Goal: Transaction & Acquisition: Purchase product/service

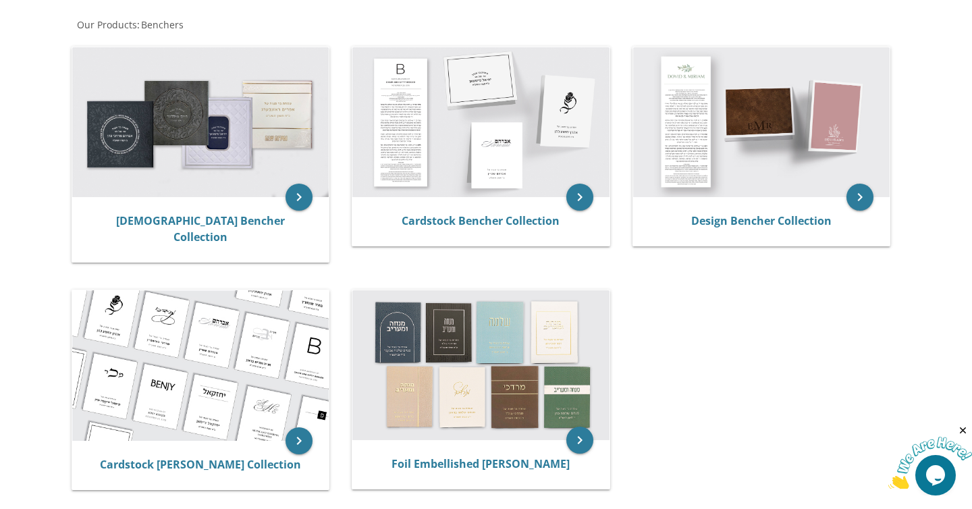
scroll to position [237, 0]
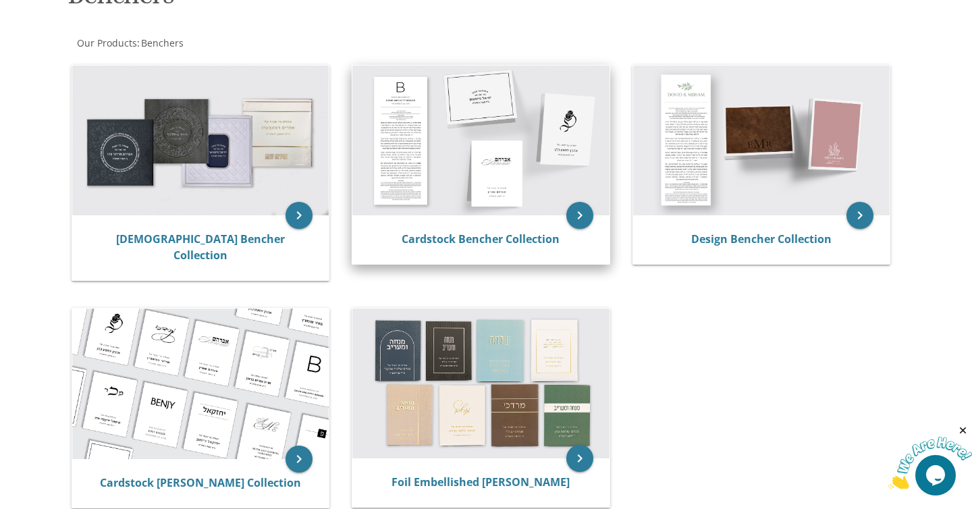
click at [481, 227] on div "Cardstock Bencher Collection" at bounding box center [480, 239] width 257 height 49
click at [480, 238] on link "Cardstock Bencher Collection" at bounding box center [481, 238] width 158 height 15
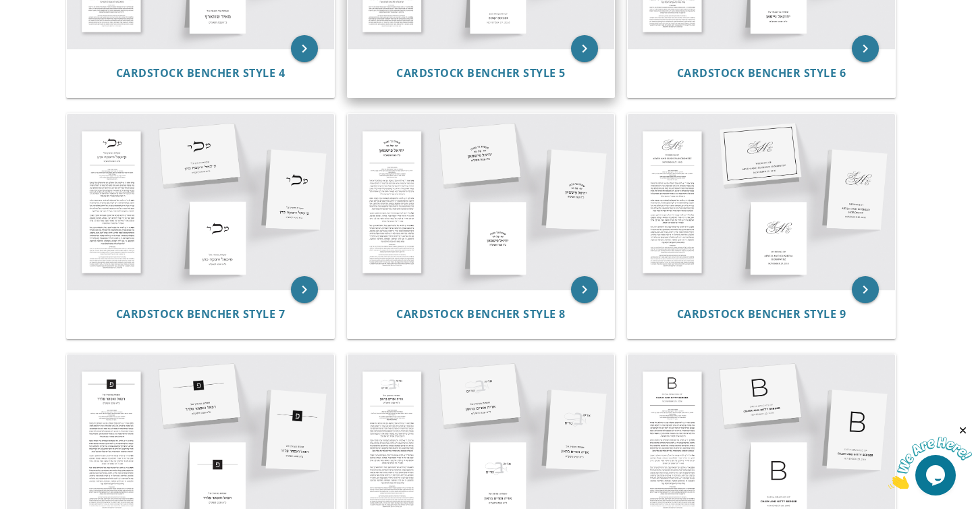
scroll to position [520, 0]
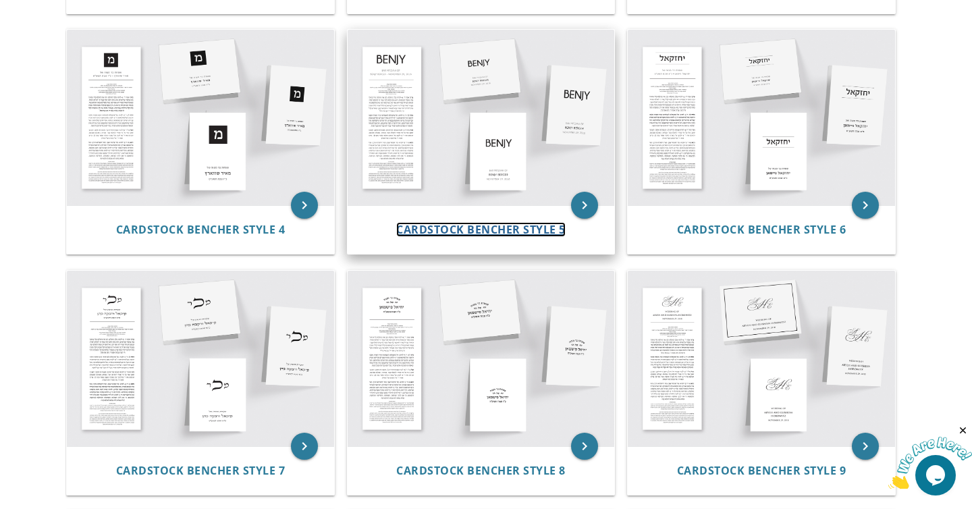
click at [476, 228] on span "Cardstock Bencher Style 5" at bounding box center [480, 229] width 169 height 15
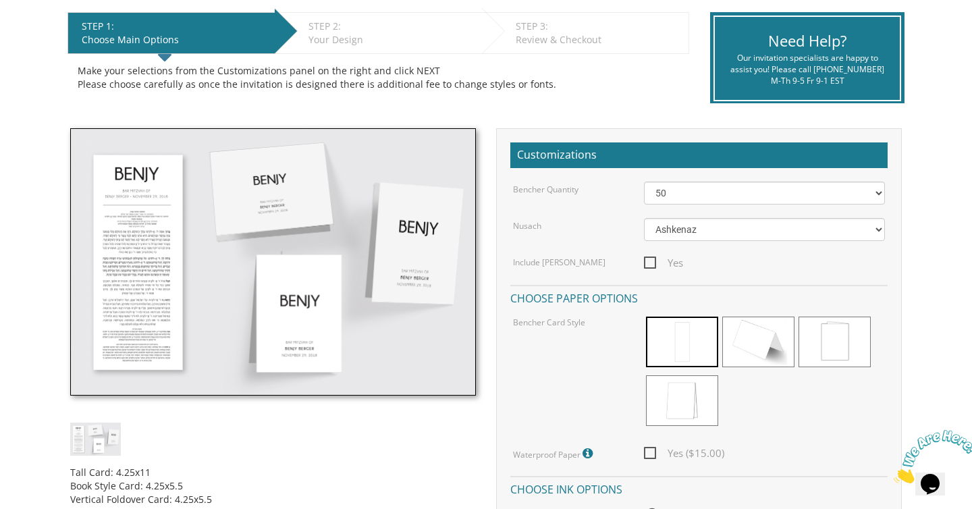
scroll to position [285, 0]
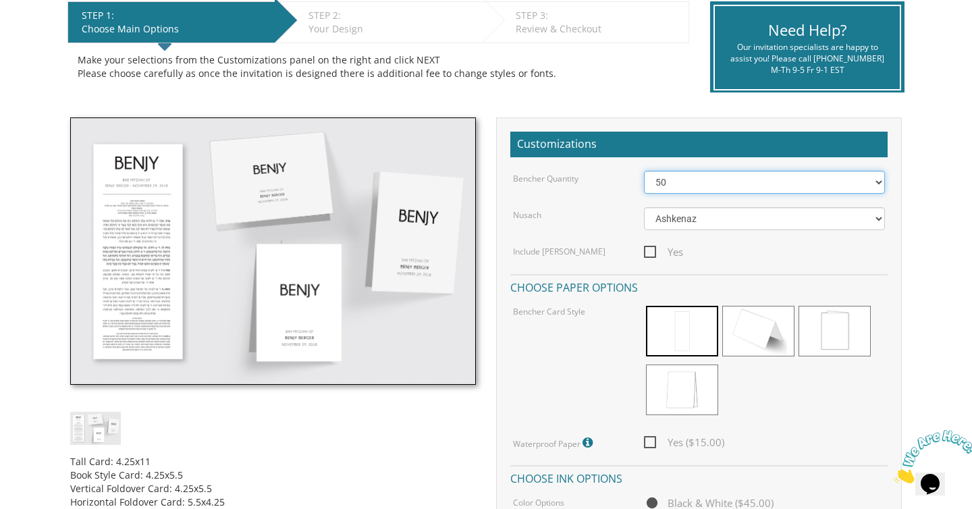
click at [688, 180] on select "50 60 70 80 90 100 125 150 175 200 225 250 275 300 325 350 375 400 425 450 475 …" at bounding box center [765, 182] width 242 height 23
select select "200"
click at [644, 171] on select "50 60 70 80 90 100 125 150 175 200 225 250 275 300 325 350 375 400 425 450 475 …" at bounding box center [765, 182] width 242 height 23
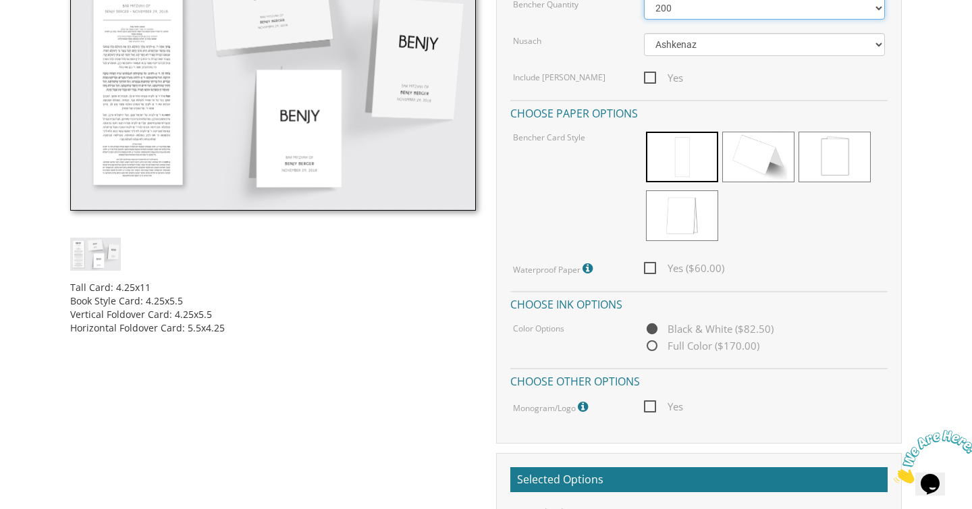
scroll to position [462, 0]
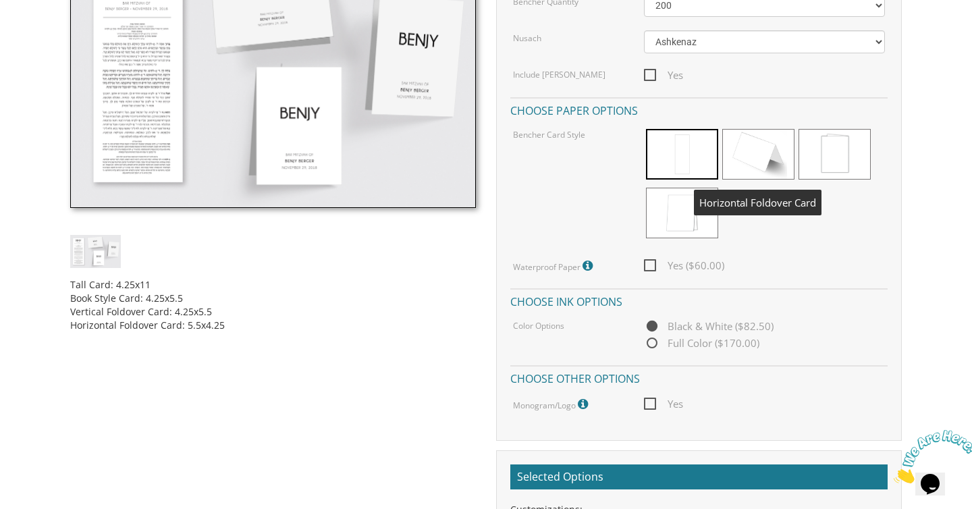
click at [765, 171] on span at bounding box center [758, 154] width 72 height 51
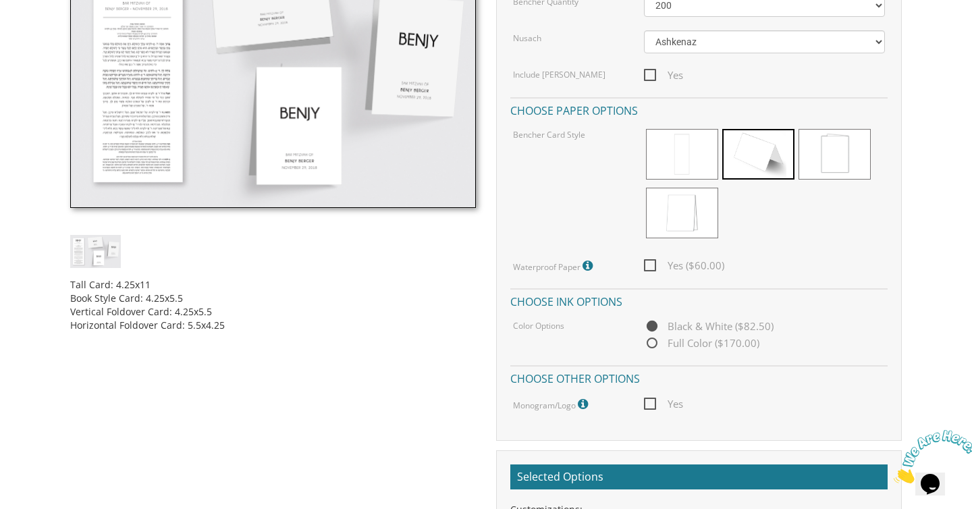
click at [653, 263] on span "Yes ($60.00)" at bounding box center [684, 265] width 80 height 17
click at [653, 263] on input "Yes ($60.00)" at bounding box center [648, 264] width 9 height 9
checkbox input "true"
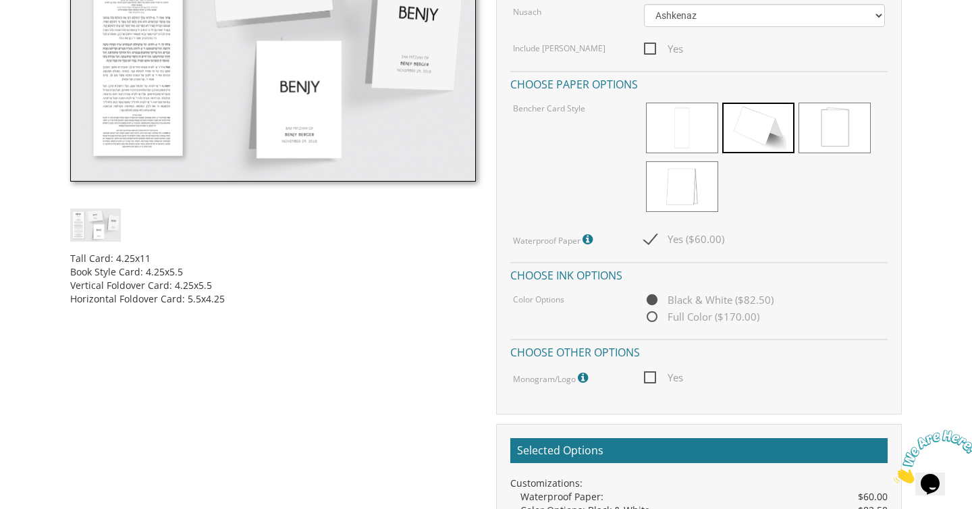
scroll to position [489, 0]
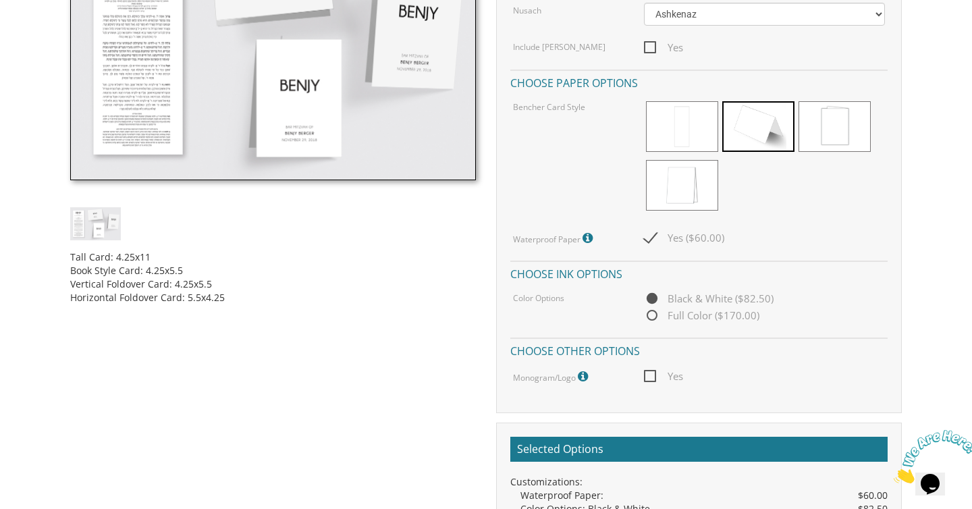
click at [653, 317] on span "Full Color ($170.00)" at bounding box center [701, 315] width 115 height 17
click at [653, 317] on input "Full Color ($170.00)" at bounding box center [648, 316] width 9 height 9
radio input "true"
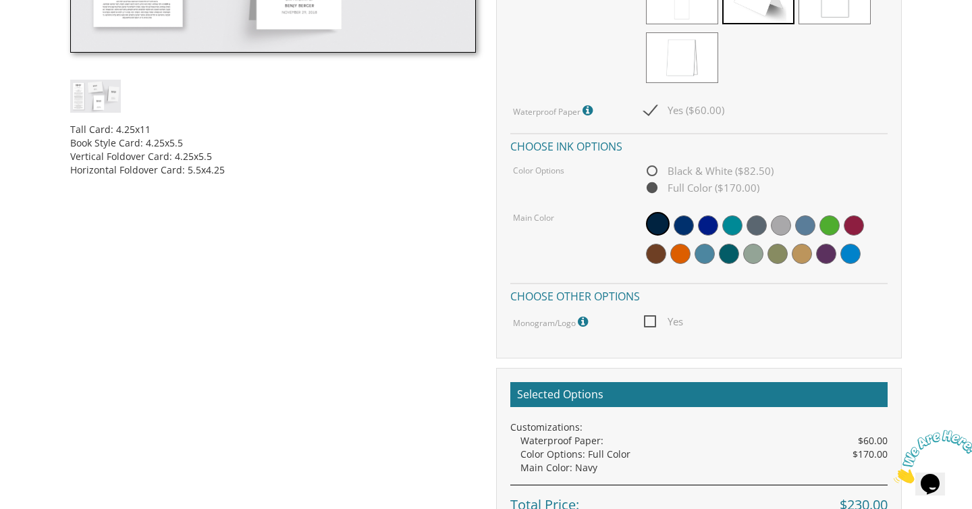
scroll to position [618, 0]
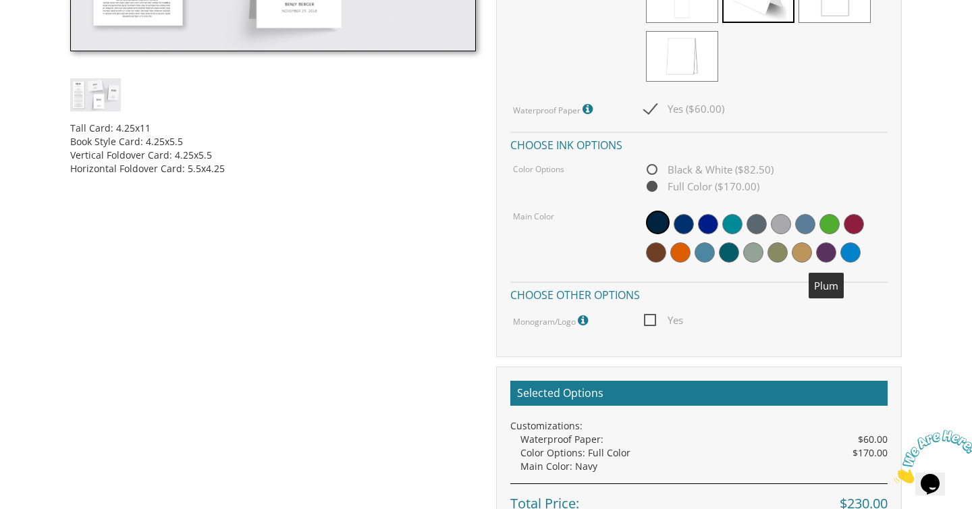
click at [825, 256] on span at bounding box center [826, 252] width 20 height 20
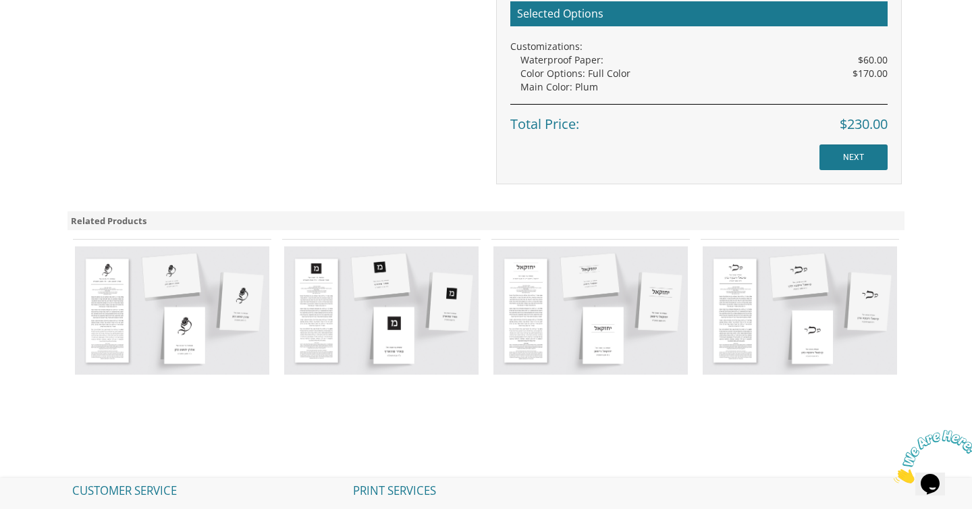
scroll to position [997, 0]
